Goal: Find specific page/section: Find specific page/section

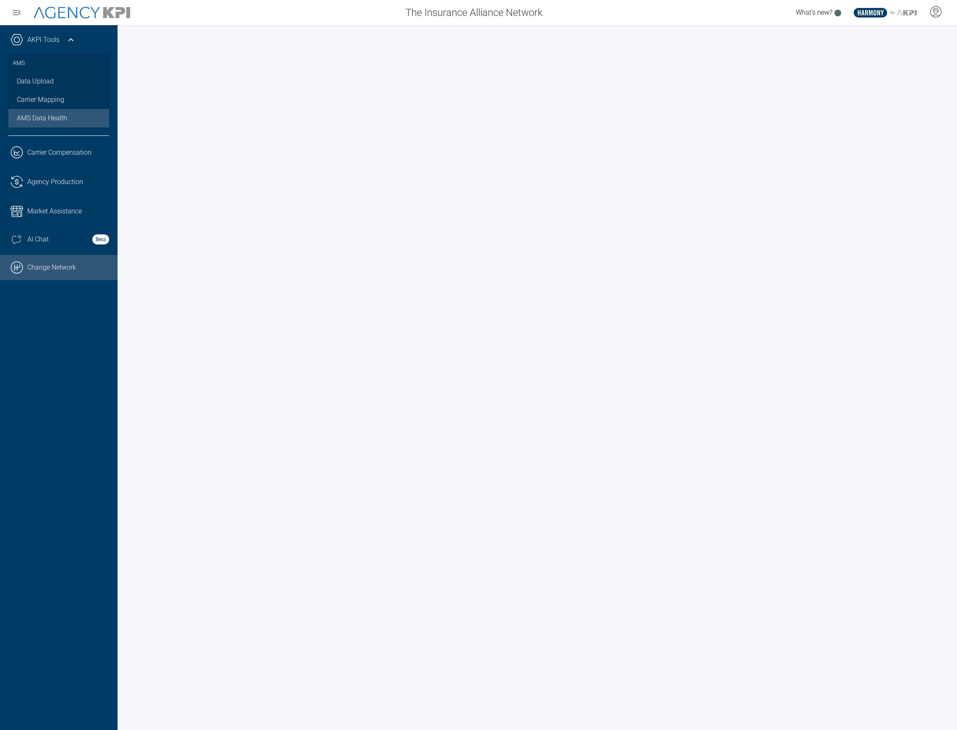
click at [72, 266] on link ".cls-1{fill:none;stroke:#000;stroke-linecap:round;stroke-linejoin:round;stroke-…" at bounding box center [58, 267] width 117 height 25
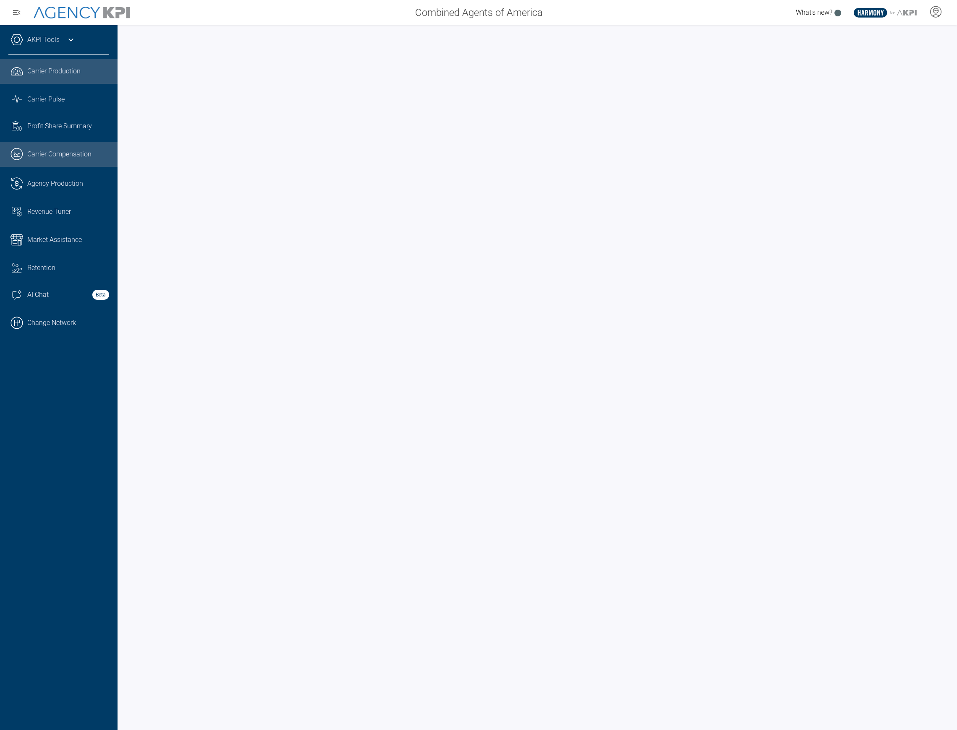
click at [84, 151] on span "Carrier Compensation" at bounding box center [59, 154] width 64 height 10
